Goal: Information Seeking & Learning: Learn about a topic

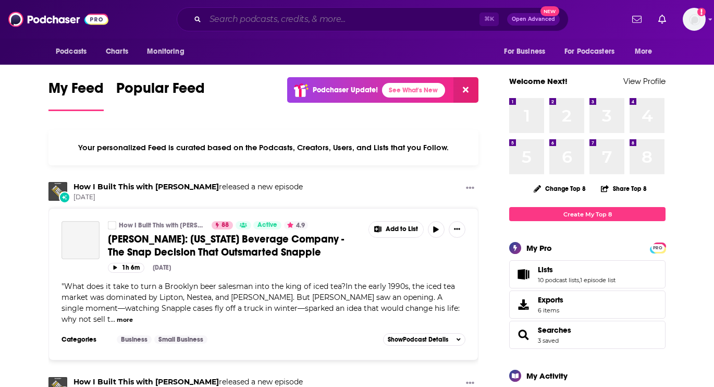
click at [243, 19] on input "Search podcasts, credits, & more..." at bounding box center [342, 19] width 274 height 17
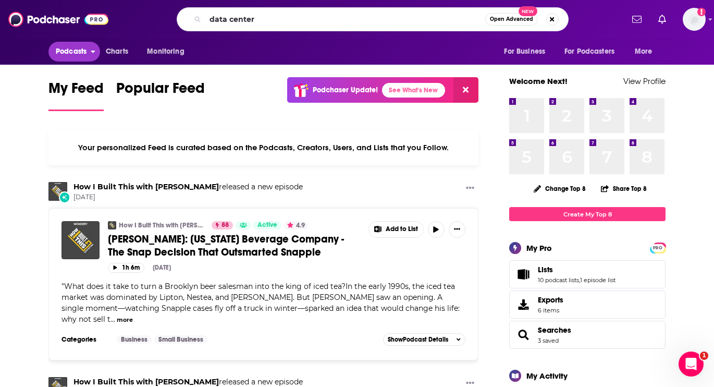
click at [75, 47] on span "Podcasts" at bounding box center [71, 51] width 31 height 15
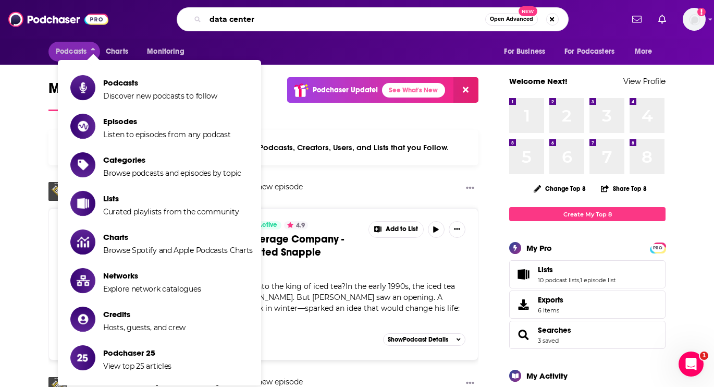
click at [263, 23] on input "data center" at bounding box center [345, 19] width 280 height 17
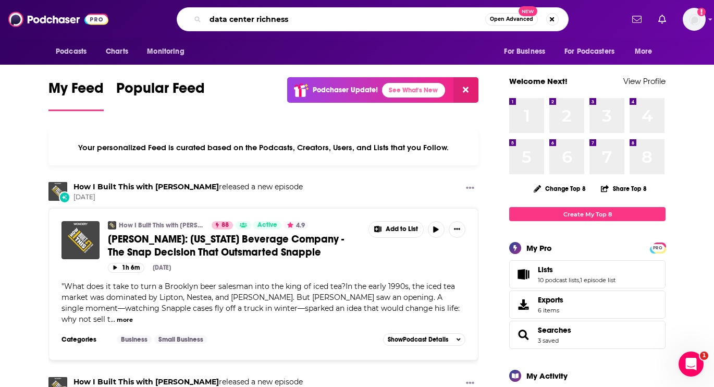
type input "data center richness"
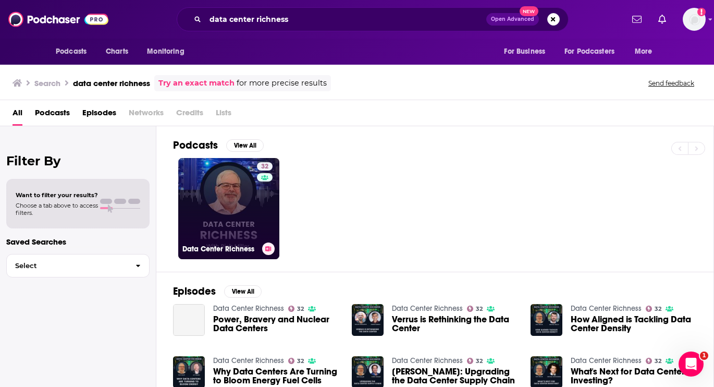
click at [228, 197] on link "32 Data Center Richness" at bounding box center [228, 208] width 101 height 101
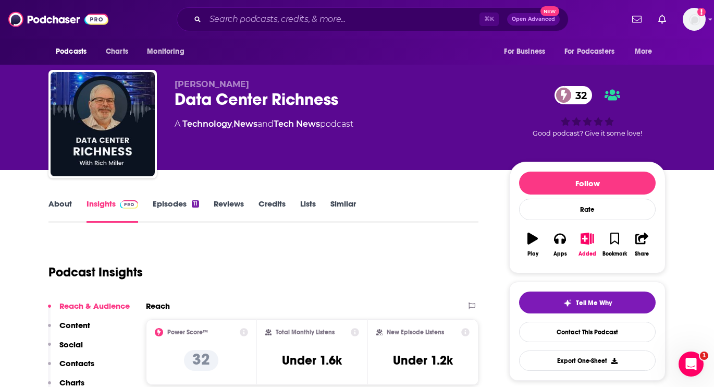
click at [65, 205] on link "About" at bounding box center [59, 211] width 23 height 24
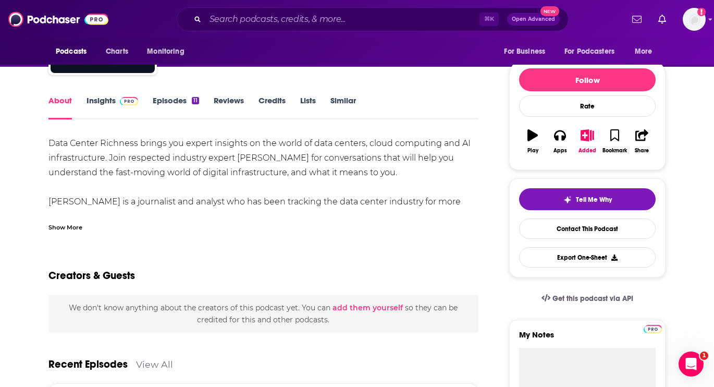
scroll to position [103, 0]
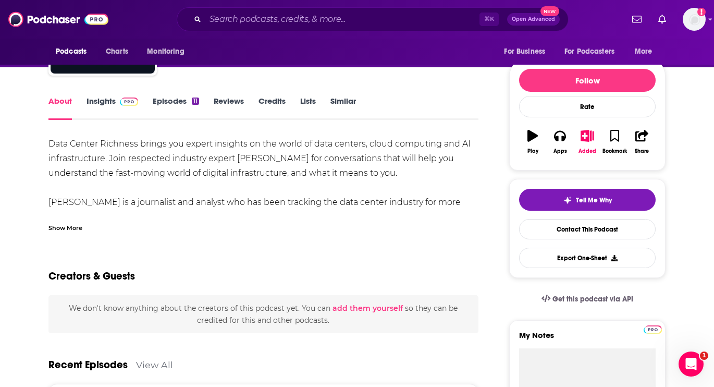
click at [154, 145] on div "Data Center Richness brings you expert insights on the world of data centers, c…" at bounding box center [263, 232] width 430 height 190
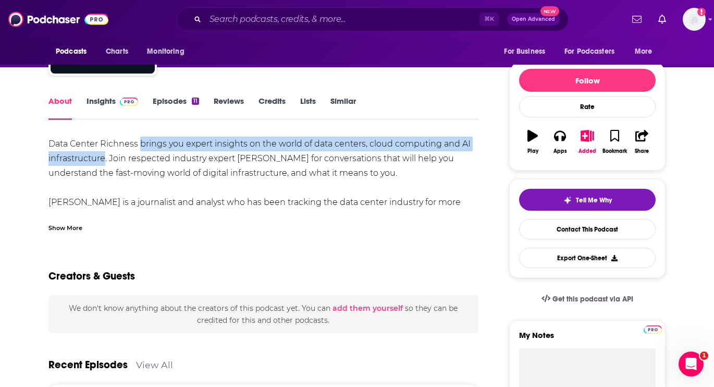
drag, startPoint x: 154, startPoint y: 145, endPoint x: 99, endPoint y: 160, distance: 57.1
click at [99, 160] on div "Data Center Richness brings you expert insights on the world of data centers, c…" at bounding box center [263, 232] width 430 height 190
copy div "brings you expert insights on the world of data centers, cloud computing and AI…"
click at [87, 101] on link "Insights" at bounding box center [113, 108] width 52 height 24
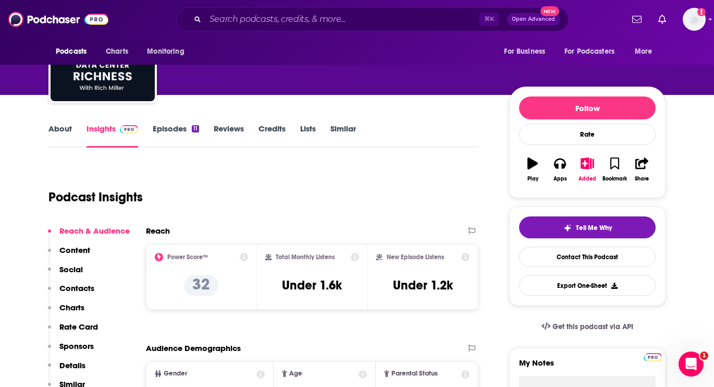
scroll to position [116, 0]
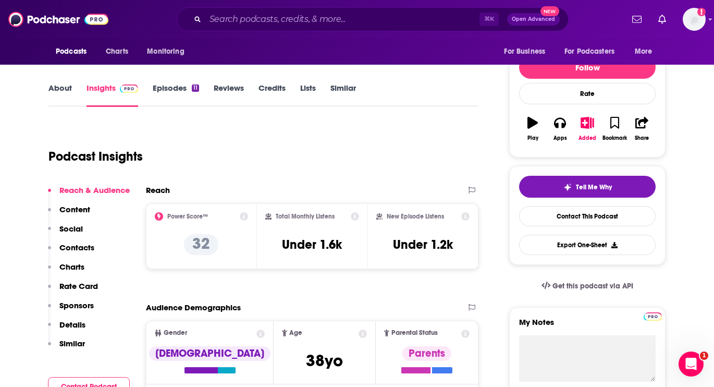
click at [64, 86] on link "About" at bounding box center [59, 95] width 23 height 24
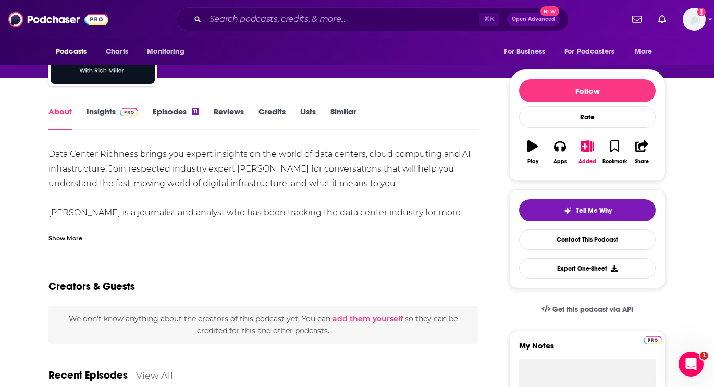
scroll to position [90, 0]
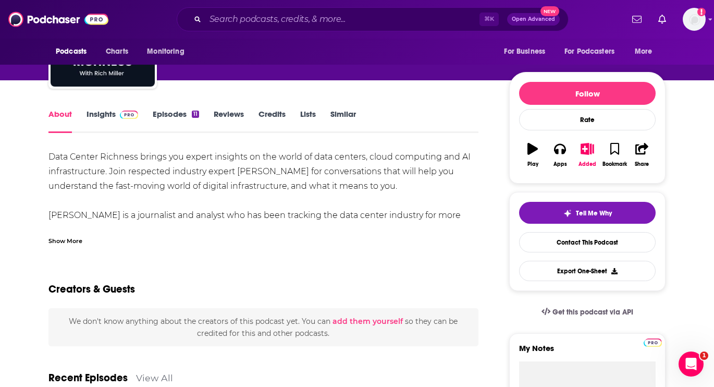
click at [162, 122] on link "Episodes 11" at bounding box center [176, 121] width 46 height 24
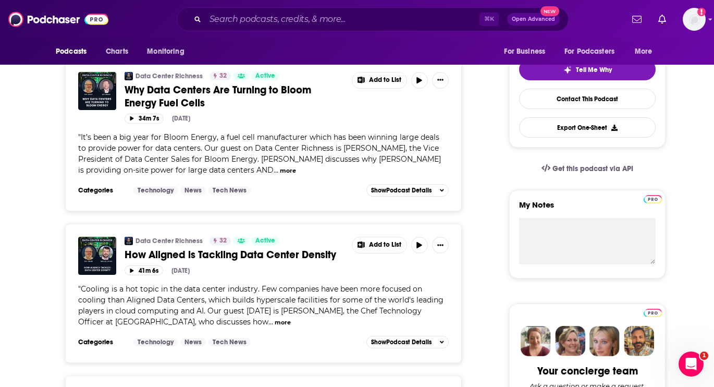
scroll to position [234, 0]
click at [275, 322] on button "more" at bounding box center [283, 321] width 16 height 9
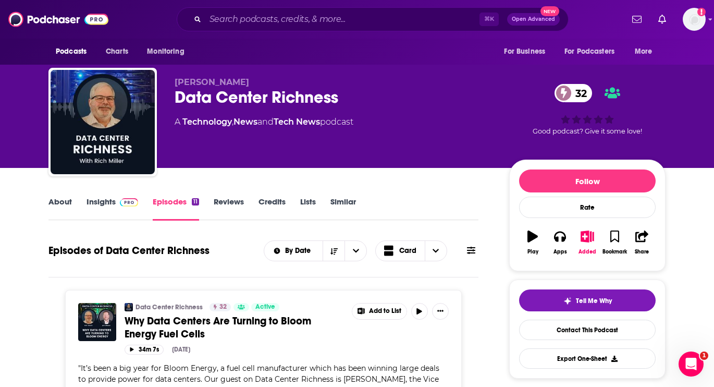
scroll to position [0, 0]
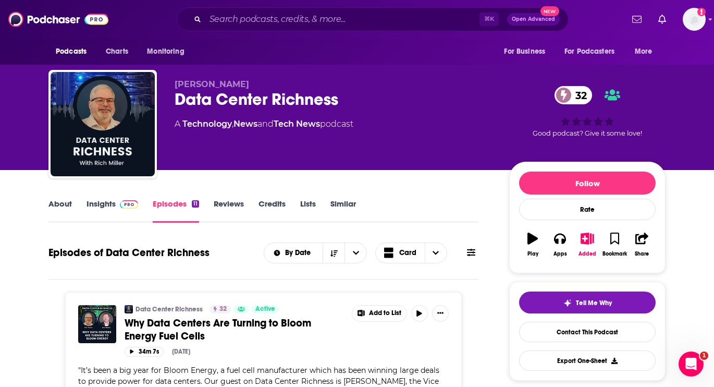
click at [60, 201] on link "About" at bounding box center [59, 211] width 23 height 24
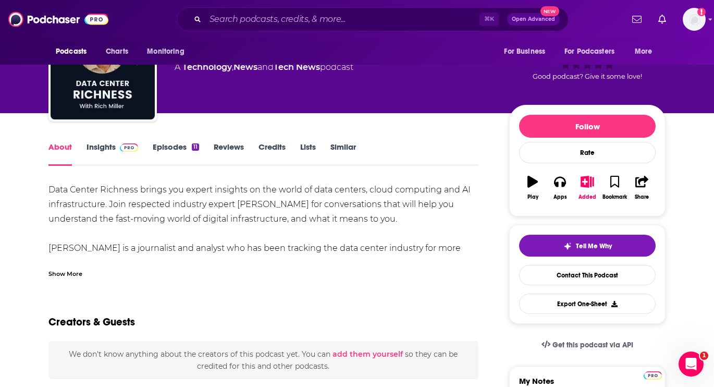
scroll to position [56, 0]
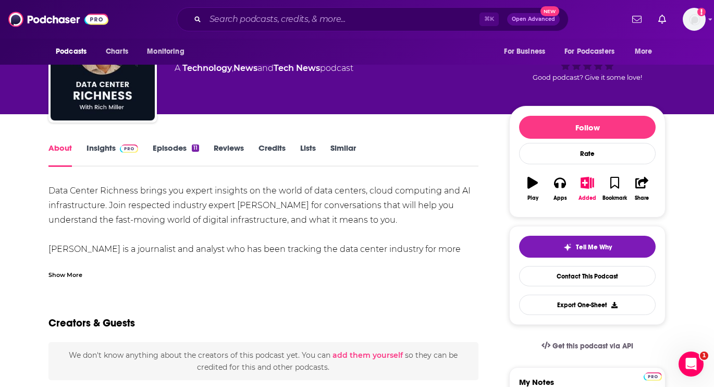
click at [264, 143] on link "Credits" at bounding box center [272, 155] width 27 height 24
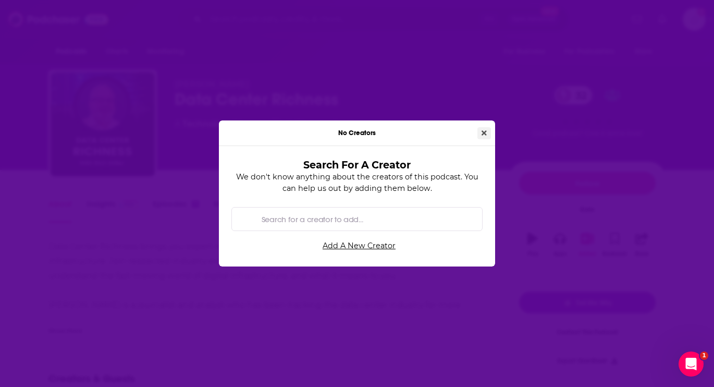
click at [485, 135] on icon "Close" at bounding box center [484, 132] width 5 height 7
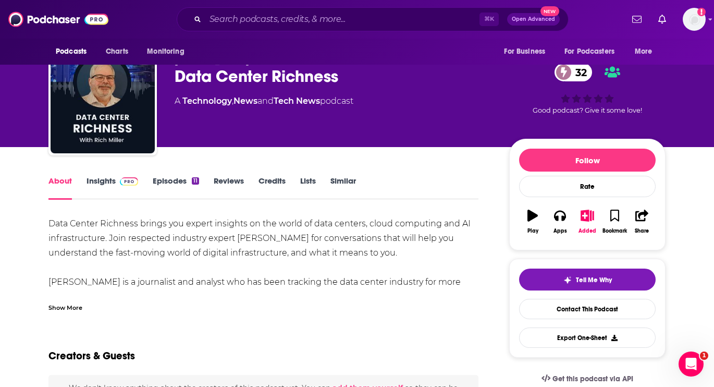
scroll to position [26, 0]
